Goal: Complete application form

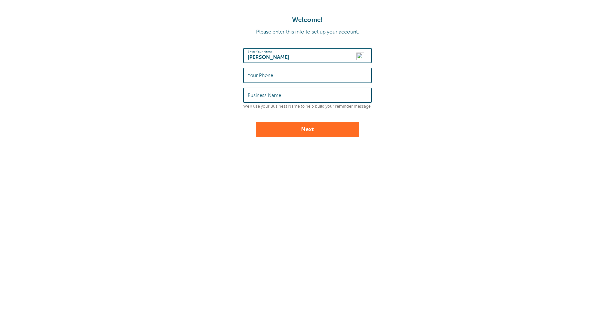
click at [269, 73] on label "Your Phone" at bounding box center [260, 75] width 25 height 6
click at [269, 73] on input "Your Phone" at bounding box center [308, 75] width 120 height 14
click at [278, 58] on input "[PERSON_NAME]" at bounding box center [308, 56] width 120 height 14
type input "07624318778"
click at [292, 100] on input "Business Name" at bounding box center [308, 95] width 120 height 14
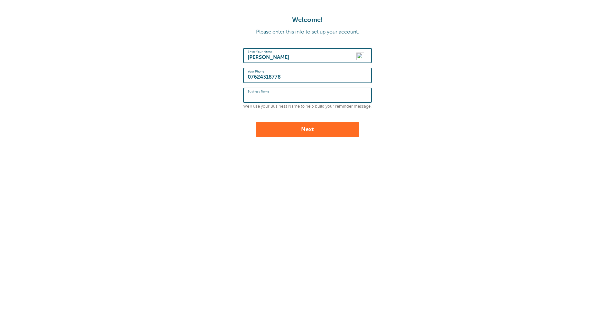
type input "propertyupkeep ltd"
click at [301, 131] on button "Next" at bounding box center [307, 129] width 103 height 15
